Goal: Task Accomplishment & Management: Use online tool/utility

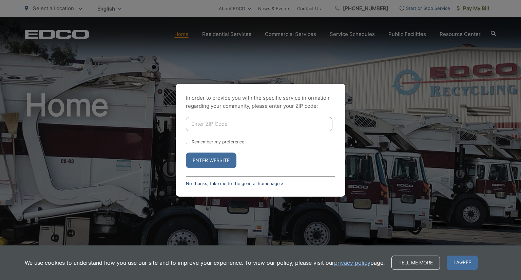
click at [250, 185] on link "No thanks, take me to the general homepage >" at bounding box center [235, 183] width 98 height 5
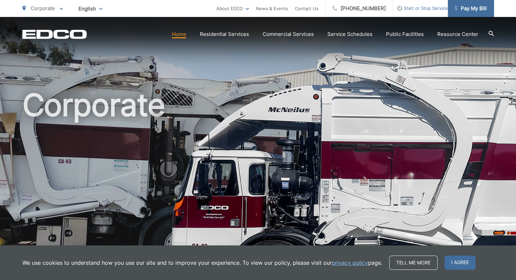
click at [478, 8] on span "Pay My Bill" at bounding box center [470, 8] width 32 height 8
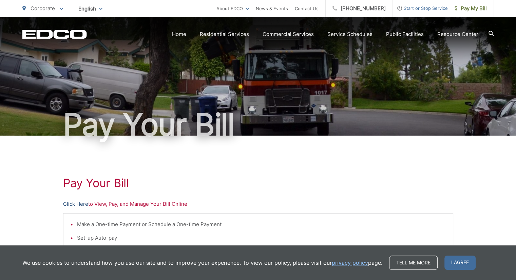
click at [78, 205] on link "Click Here" at bounding box center [75, 204] width 25 height 8
